Goal: Task Accomplishment & Management: Manage account settings

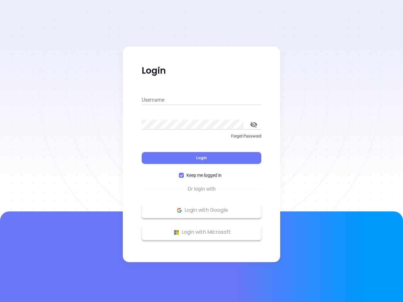
click at [202, 151] on div "Login" at bounding box center [202, 155] width 120 height 20
click at [202, 100] on input "Username" at bounding box center [202, 100] width 120 height 10
click at [254, 125] on icon "toggle password visibility" at bounding box center [253, 125] width 7 height 6
click at [202, 158] on span "Login" at bounding box center [201, 157] width 11 height 5
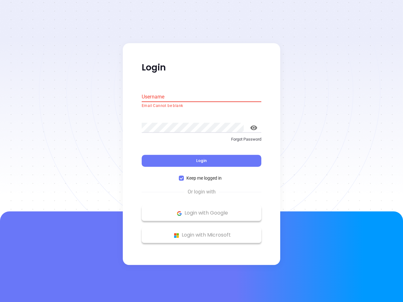
click at [202, 175] on span "Keep me logged in" at bounding box center [204, 178] width 40 height 7
click at [184, 176] on input "Keep me logged in" at bounding box center [181, 178] width 5 height 5
checkbox input "false"
click at [202, 210] on p "Login with Google" at bounding box center [201, 213] width 113 height 9
click at [202, 232] on p "Login with Microsoft" at bounding box center [201, 235] width 113 height 9
